Goal: Find specific page/section: Find specific page/section

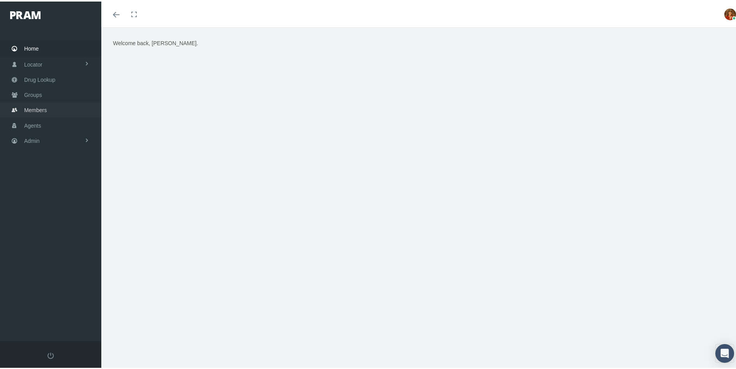
click at [32, 108] on span "Members" at bounding box center [35, 108] width 23 height 15
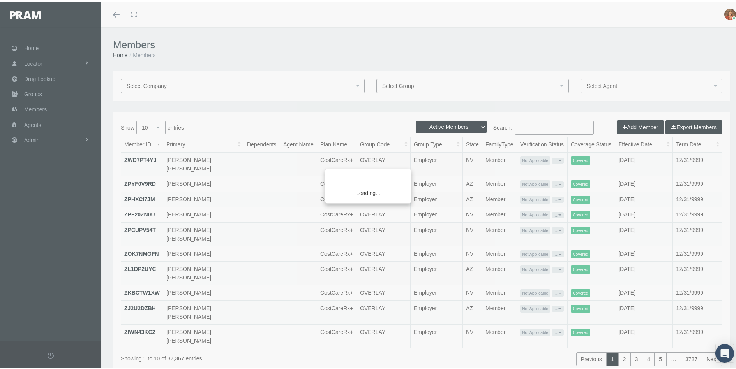
click at [553, 125] on div "Loading..." at bounding box center [368, 184] width 736 height 369
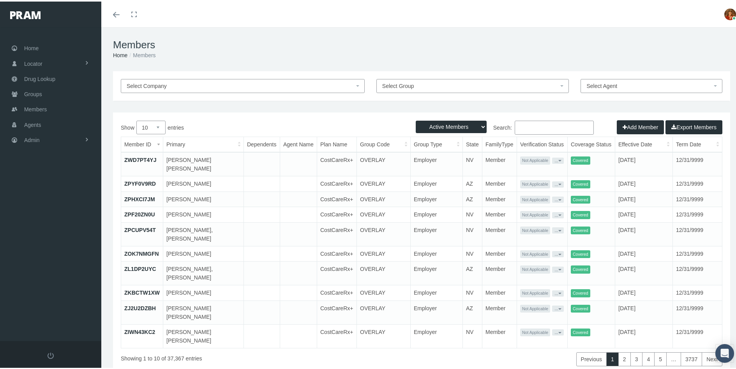
click at [552, 124] on input "Search:" at bounding box center [554, 126] width 79 height 14
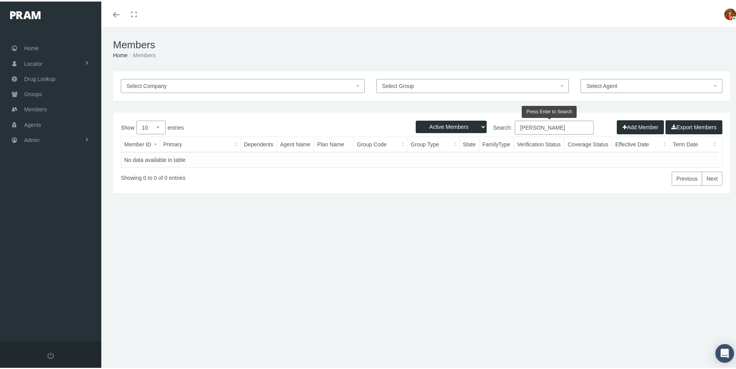
drag, startPoint x: 562, startPoint y: 127, endPoint x: 475, endPoint y: 119, distance: 87.6
click at [475, 119] on div "Active Members Terminated Members Active & Terminated Add Member Export Members…" at bounding box center [421, 151] width 617 height 81
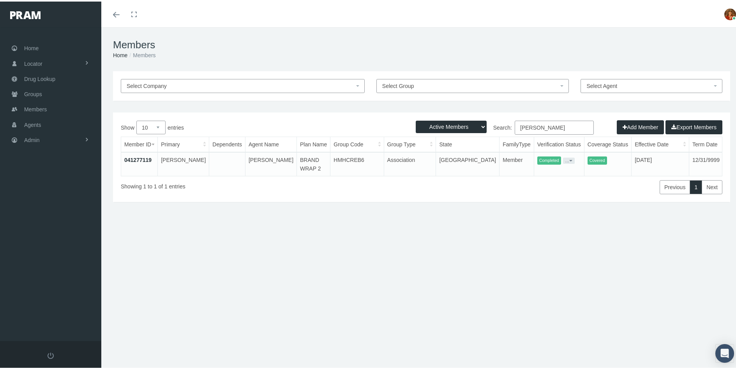
type input "Janosky"
click at [308, 338] on div "Members Home Members Select Company Select Group Select Agent Loading... Active…" at bounding box center [421, 202] width 641 height 352
click at [32, 43] on span "Home" at bounding box center [31, 46] width 14 height 15
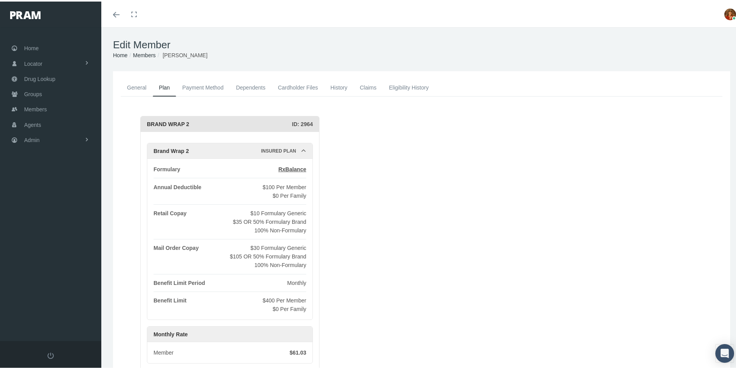
click at [342, 87] on link "History" at bounding box center [339, 86] width 30 height 17
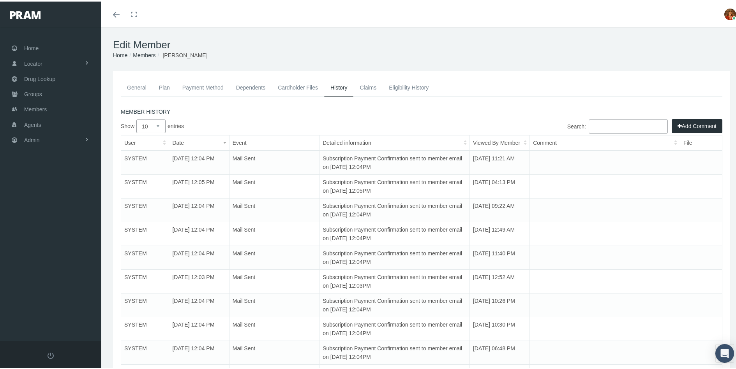
scroll to position [91, 0]
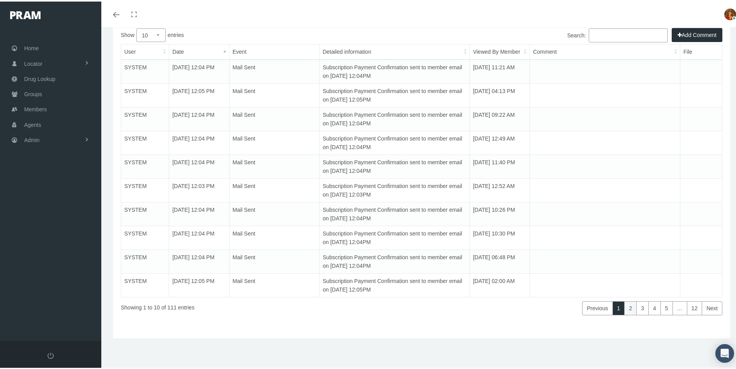
click at [625, 305] on link "2" at bounding box center [630, 307] width 12 height 14
click at [636, 307] on link "3" at bounding box center [642, 307] width 12 height 14
click at [653, 308] on link "4" at bounding box center [654, 307] width 12 height 14
click at [660, 309] on link "5" at bounding box center [666, 307] width 12 height 14
click at [707, 305] on link "Next" at bounding box center [712, 307] width 21 height 14
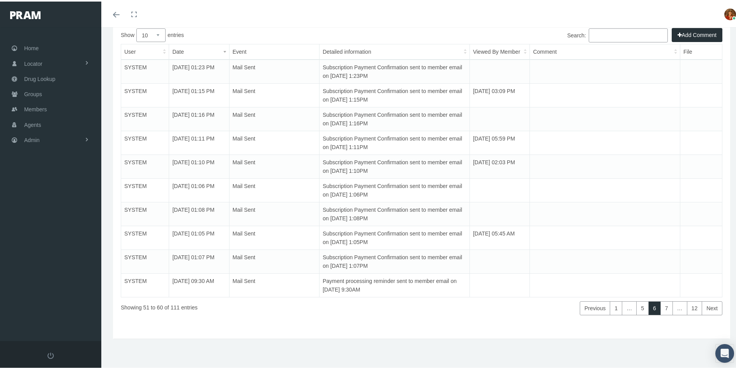
click at [707, 305] on link "Next" at bounding box center [712, 307] width 21 height 14
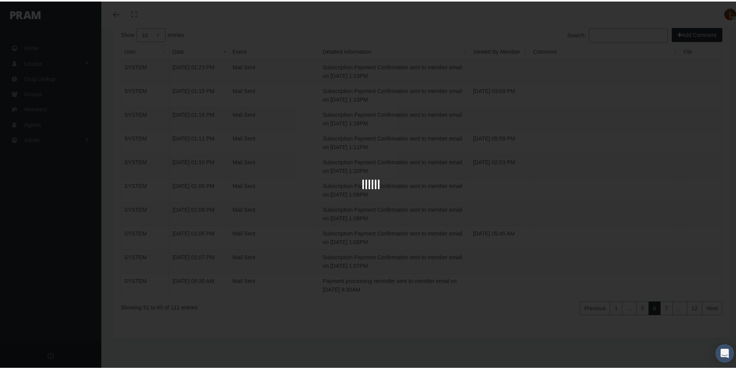
scroll to position [17, 0]
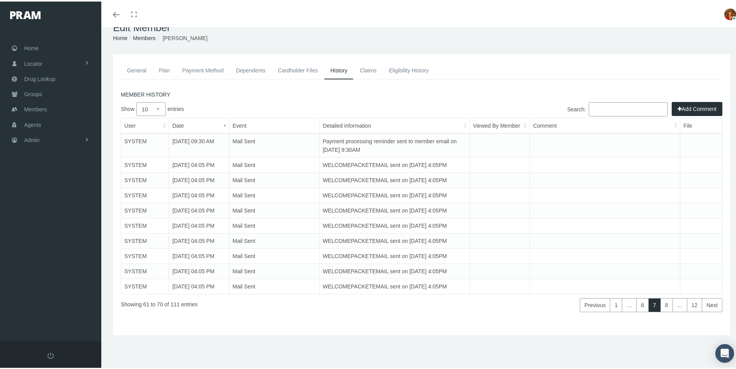
click at [135, 68] on link "General" at bounding box center [137, 68] width 32 height 17
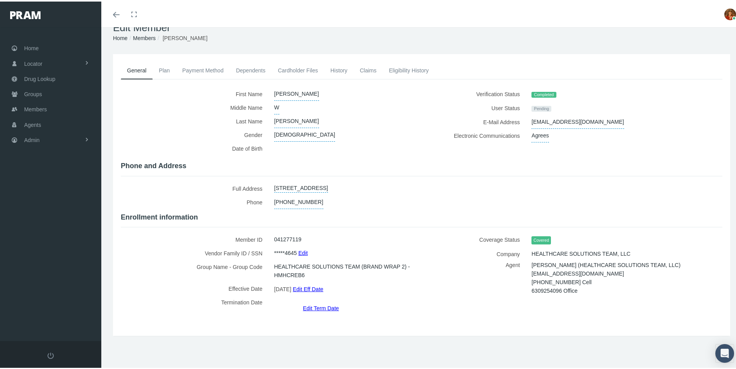
click at [209, 66] on link "Payment Method" at bounding box center [203, 68] width 54 height 17
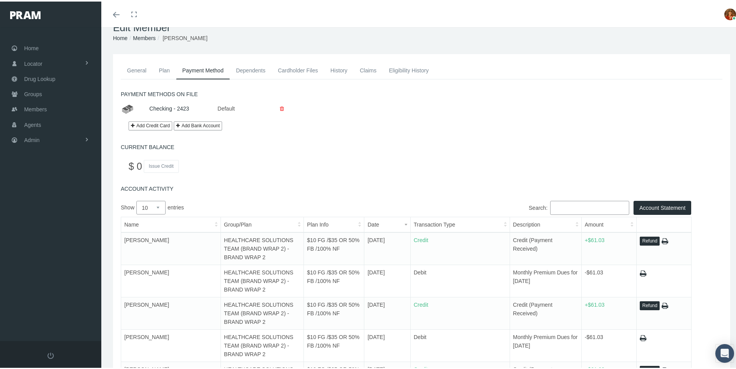
click at [372, 66] on link "Claims" at bounding box center [367, 68] width 29 height 17
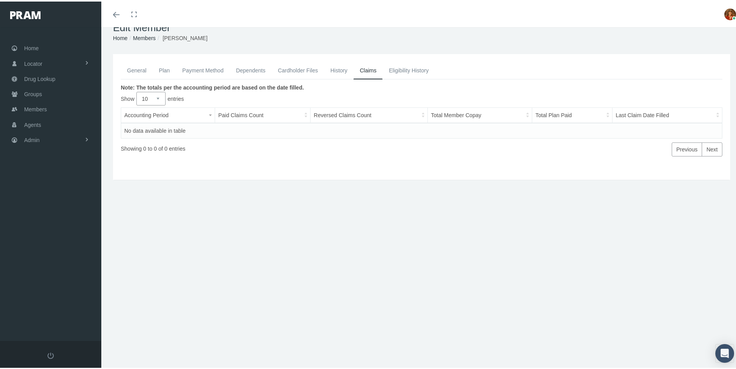
click at [134, 68] on link "General" at bounding box center [137, 68] width 32 height 17
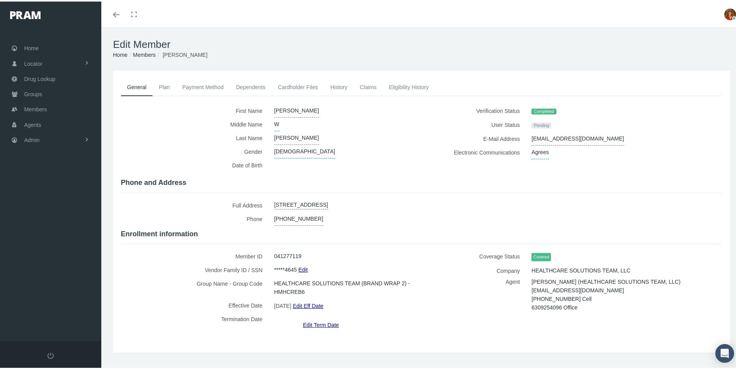
scroll to position [0, 0]
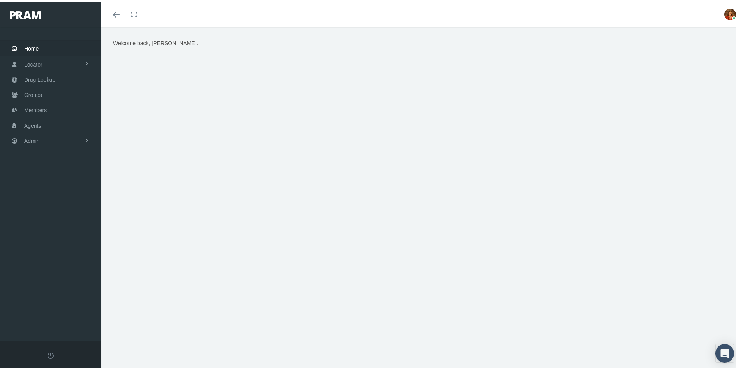
drag, startPoint x: 30, startPoint y: 207, endPoint x: 85, endPoint y: 158, distance: 73.4
click at [31, 207] on div "Home Locator Pharmacy Cannabis Provider Drug Lookup Groups" at bounding box center [53, 183] width 107 height 314
